Goal: Answer question/provide support: Share knowledge or assist other users

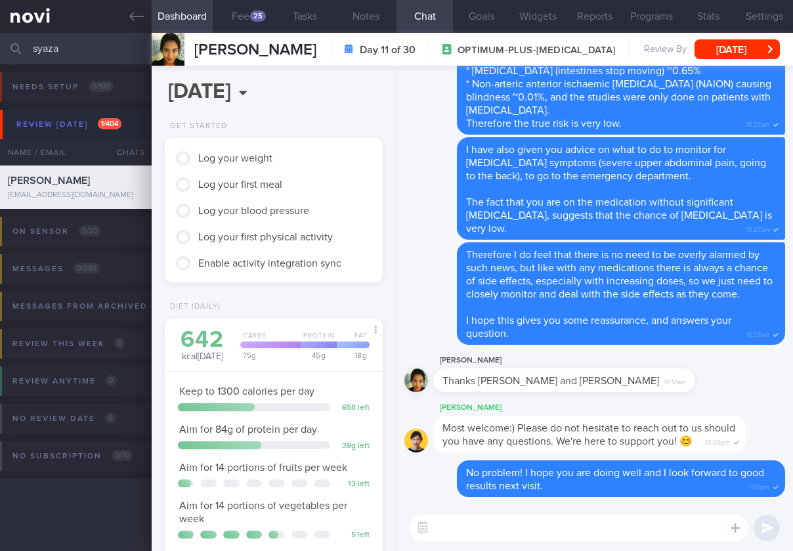
scroll to position [92, 184]
drag, startPoint x: 93, startPoint y: 44, endPoint x: -192, endPoint y: 39, distance: 284.2
click at [0, 39] on html "You are offline! Some functionality will be unavailable Patients New Users Coac…" at bounding box center [396, 275] width 793 height 551
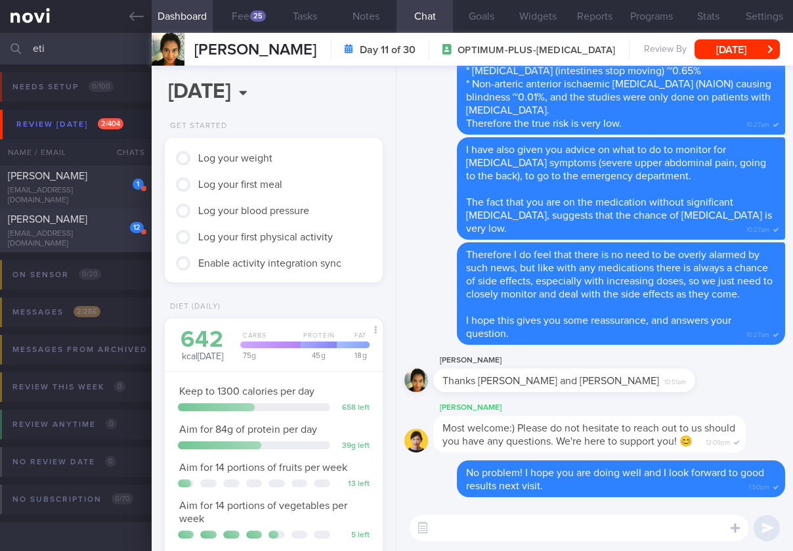
type input "eti"
click at [50, 224] on span "[PERSON_NAME]" at bounding box center [47, 219] width 79 height 10
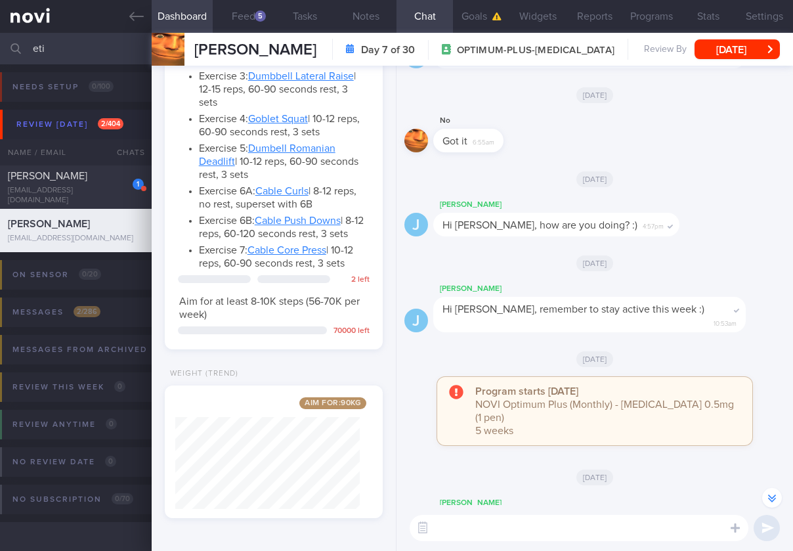
scroll to position [-246, 0]
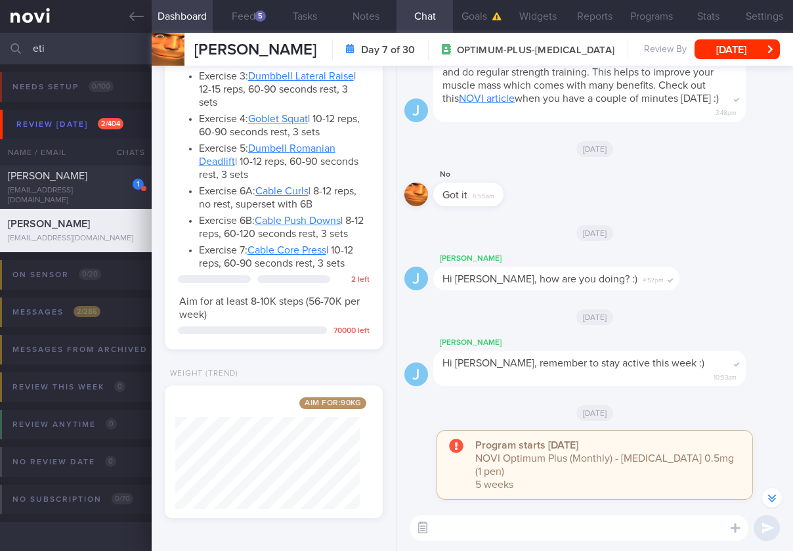
click at [420, 517] on button "button" at bounding box center [423, 528] width 24 height 24
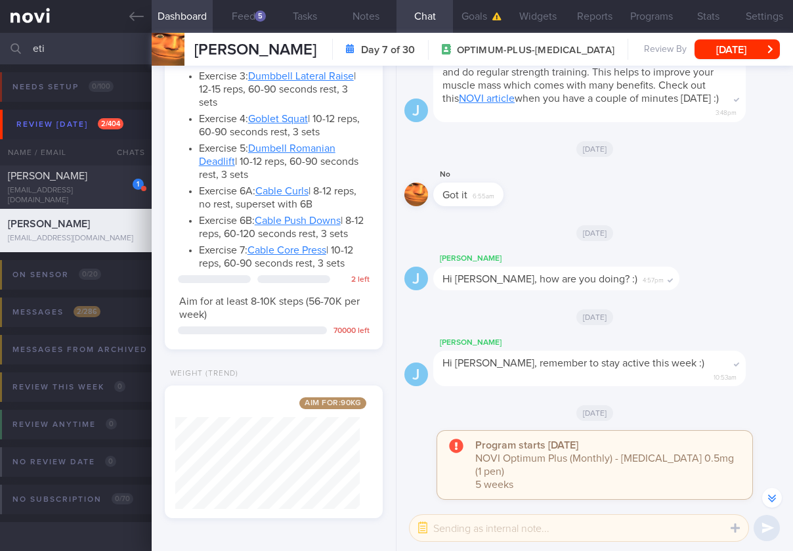
click at [488, 527] on textarea at bounding box center [578, 527] width 339 height 26
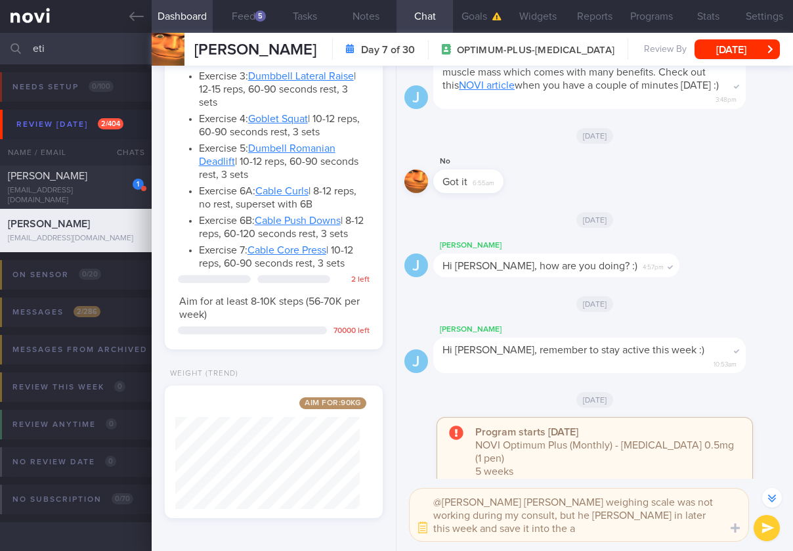
scroll to position [-272, 0]
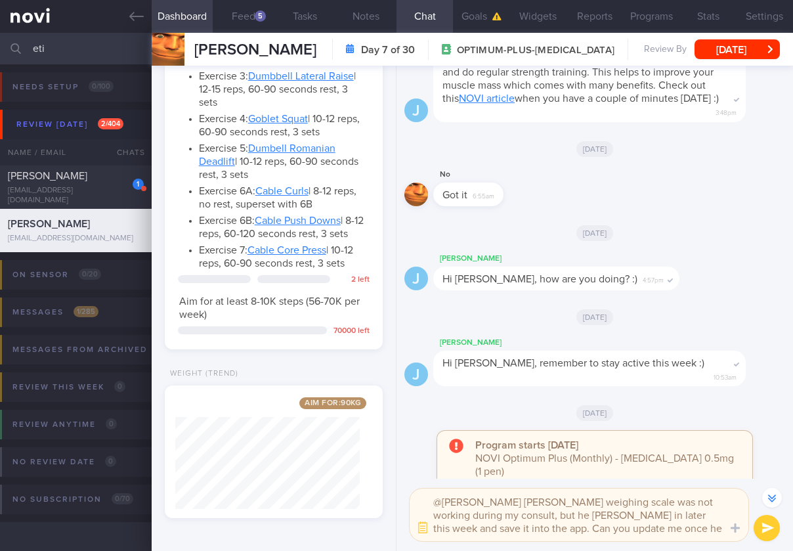
type textarea "@[PERSON_NAME] [PERSON_NAME] weighing scale was not working during my consult, …"
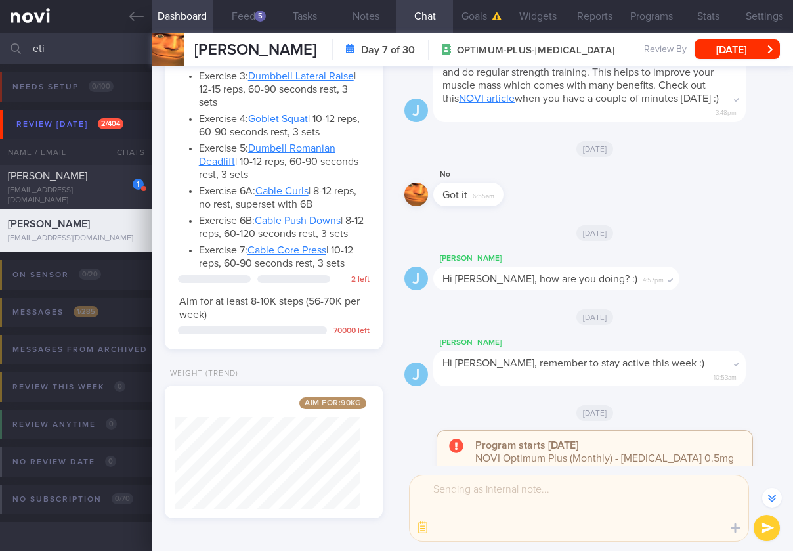
scroll to position [0, 0]
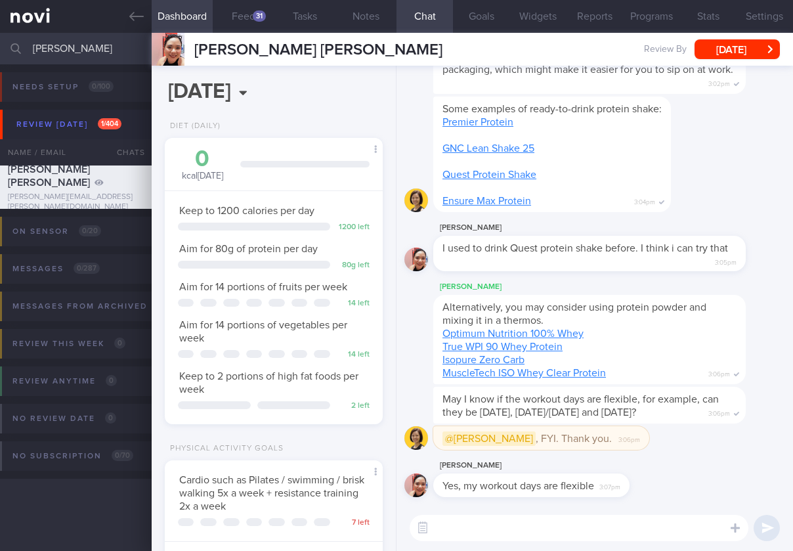
select select "8"
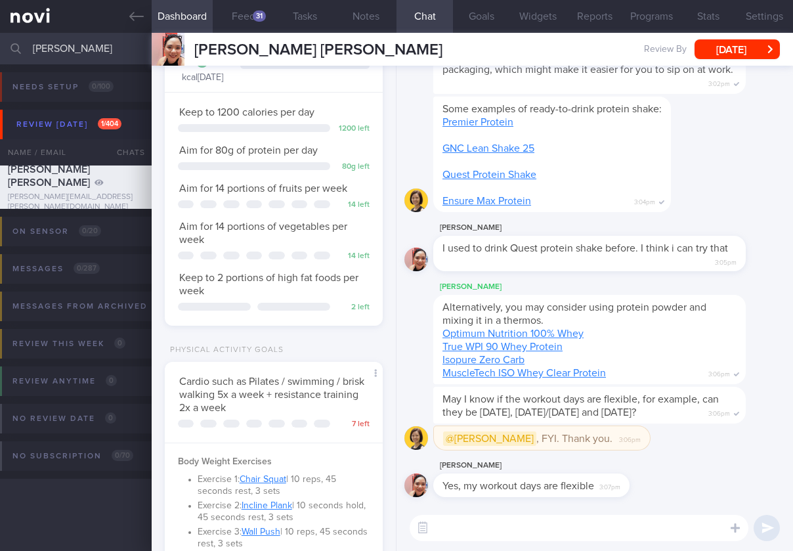
click at [547, 428] on div "@Todd , FYI. Thank you. 3:06pm" at bounding box center [560, 438] width 255 height 24
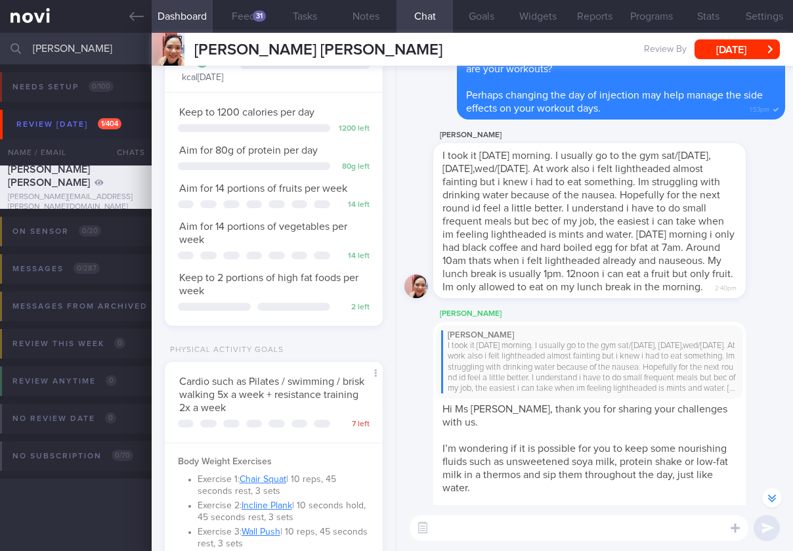
scroll to position [-721, 0]
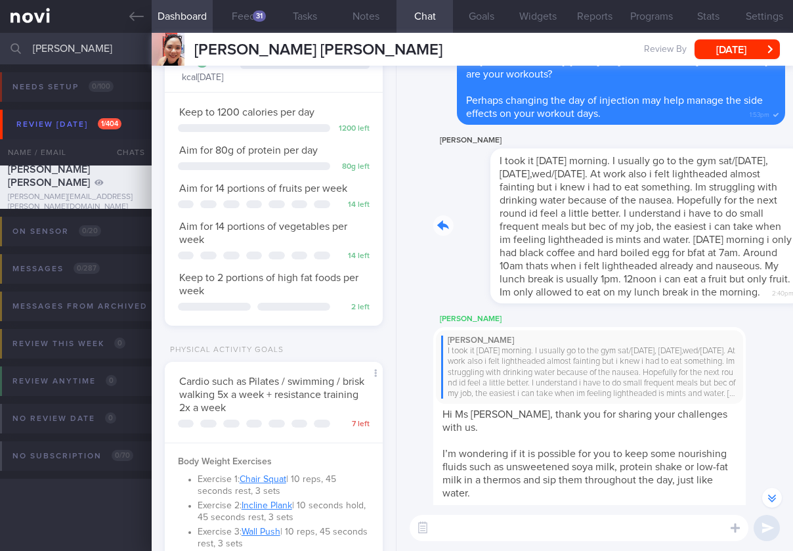
drag, startPoint x: 581, startPoint y: 305, endPoint x: 709, endPoint y: 298, distance: 128.2
click at [709, 298] on div "Kamille Zapanta I took it friday morning. I usually go to the gym sat/sunday, t…" at bounding box center [609, 218] width 352 height 171
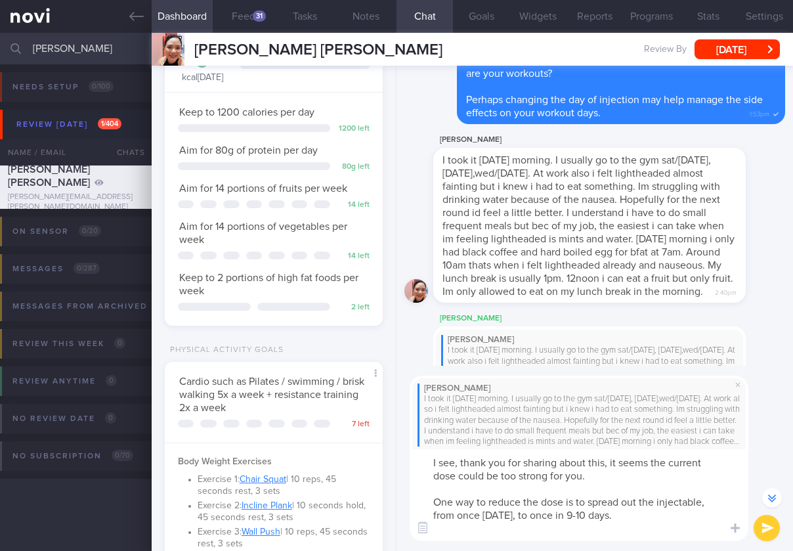
scroll to position [-873, 0]
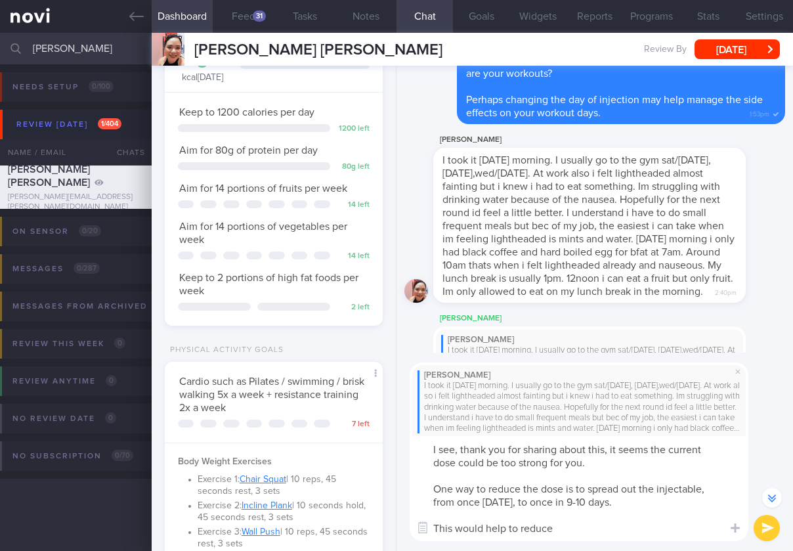
click at [702, 486] on textarea "I see, thank you for sharing about this, it seems the current dose could be too…" at bounding box center [578, 488] width 339 height 105
type textarea "I see, thank you for sharing about this, it seems the current dose could be too…"
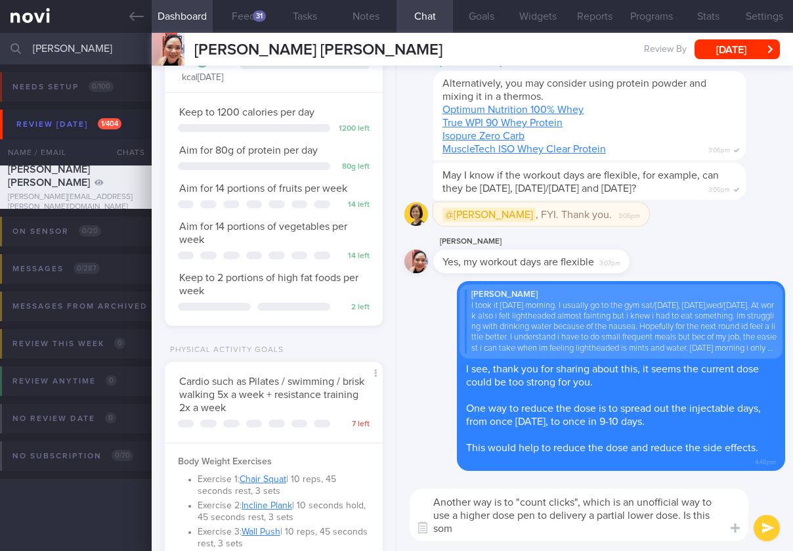
scroll to position [0, 0]
type textarea "Another way is to "count clicks", which is an unofficial way to use a higher do…"
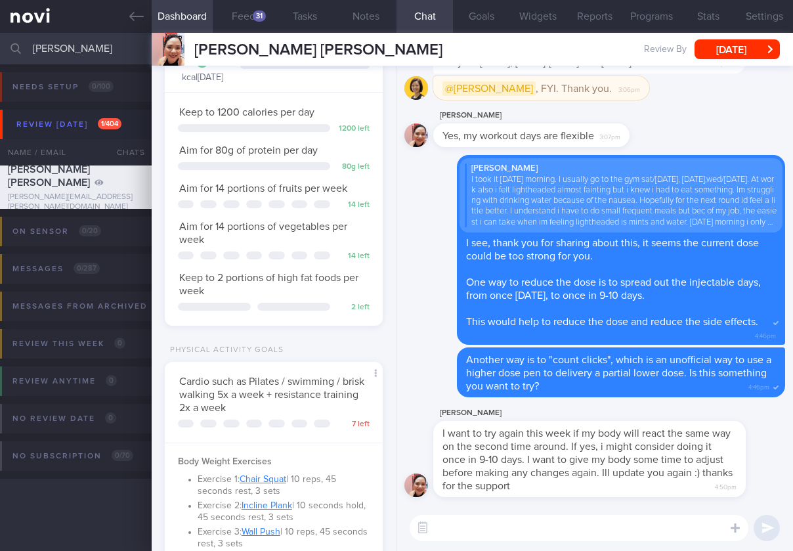
click at [570, 526] on textarea at bounding box center [578, 527] width 339 height 26
type textarea "O"
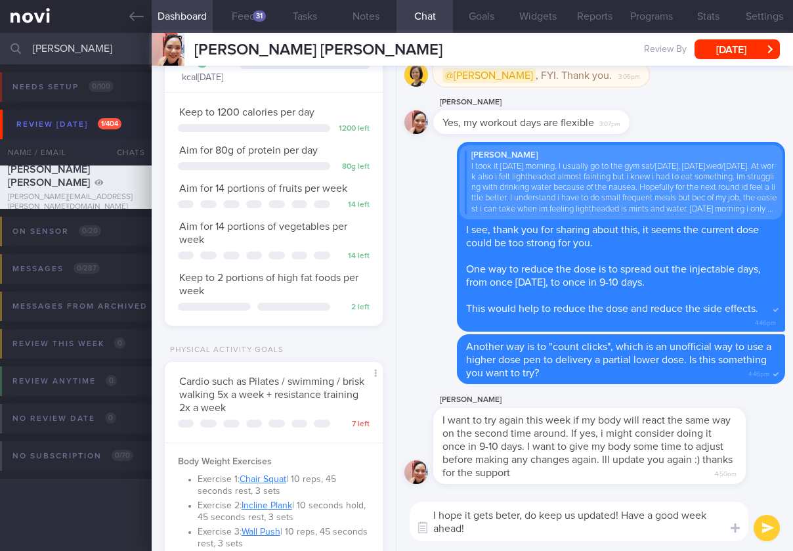
click at [507, 516] on textarea "I hope it gets beter, do keep us updated! Have a good week ahead!" at bounding box center [578, 520] width 339 height 39
type textarea "I hope it gets better, do keep us updated! Have a good week ahead!"
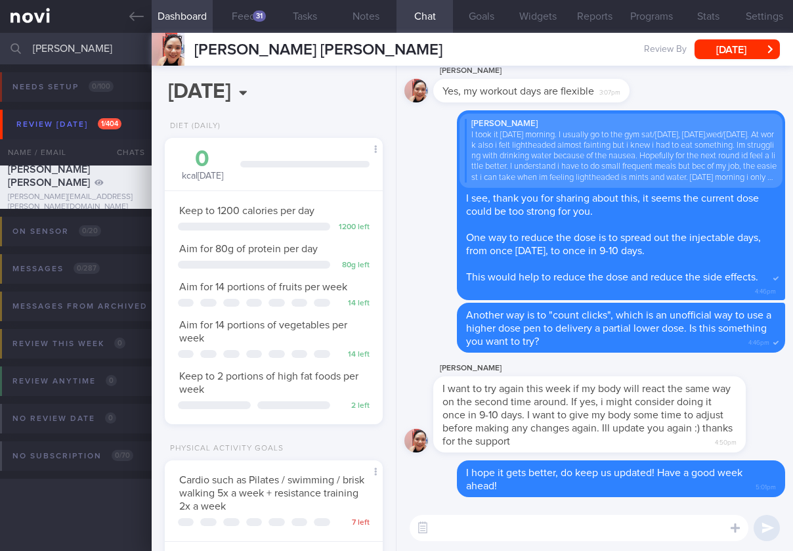
select select "8"
